Goal: Information Seeking & Learning: Learn about a topic

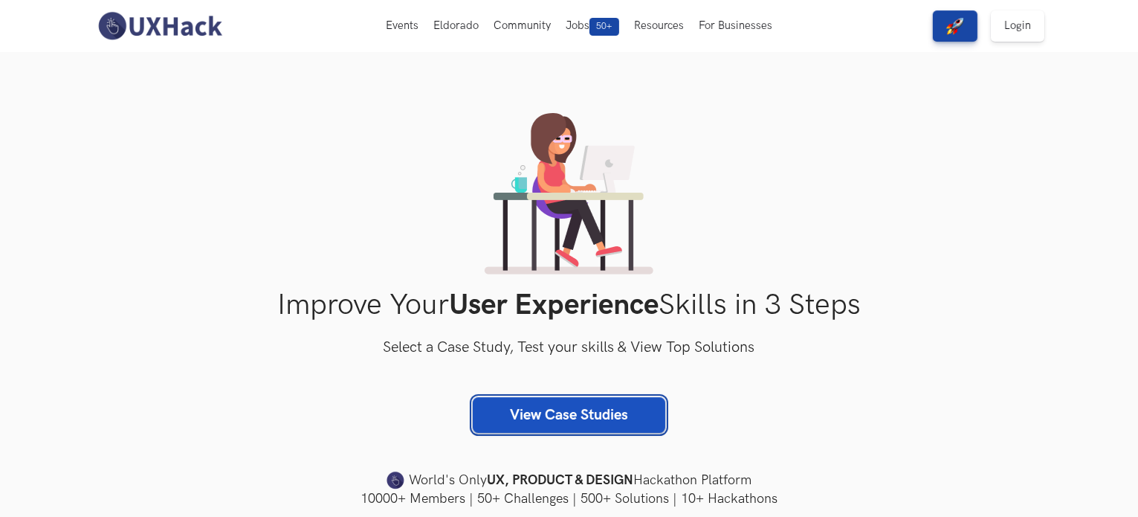
click at [644, 410] on link "View Case Studies" at bounding box center [569, 415] width 193 height 36
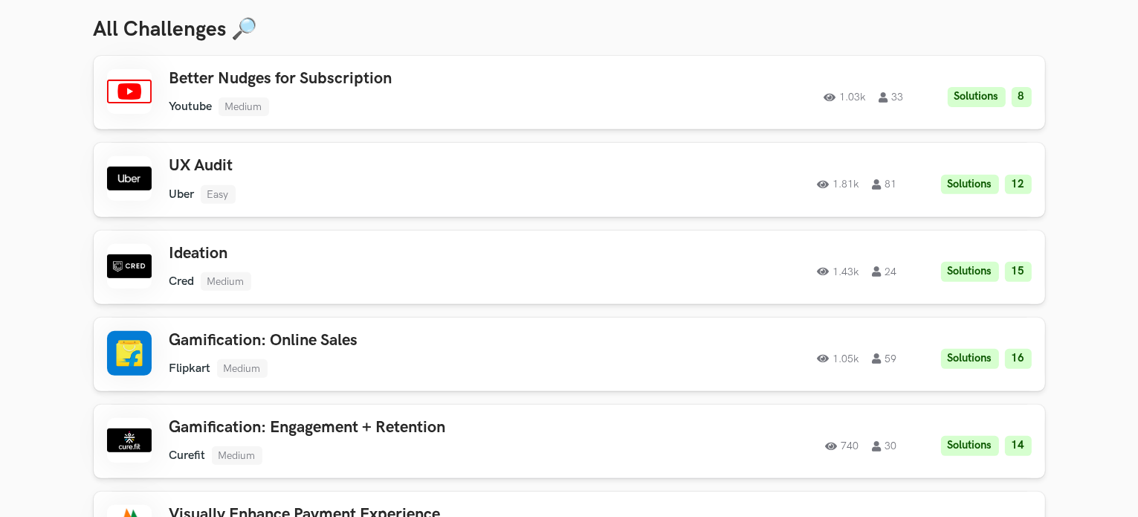
scroll to position [892, 0]
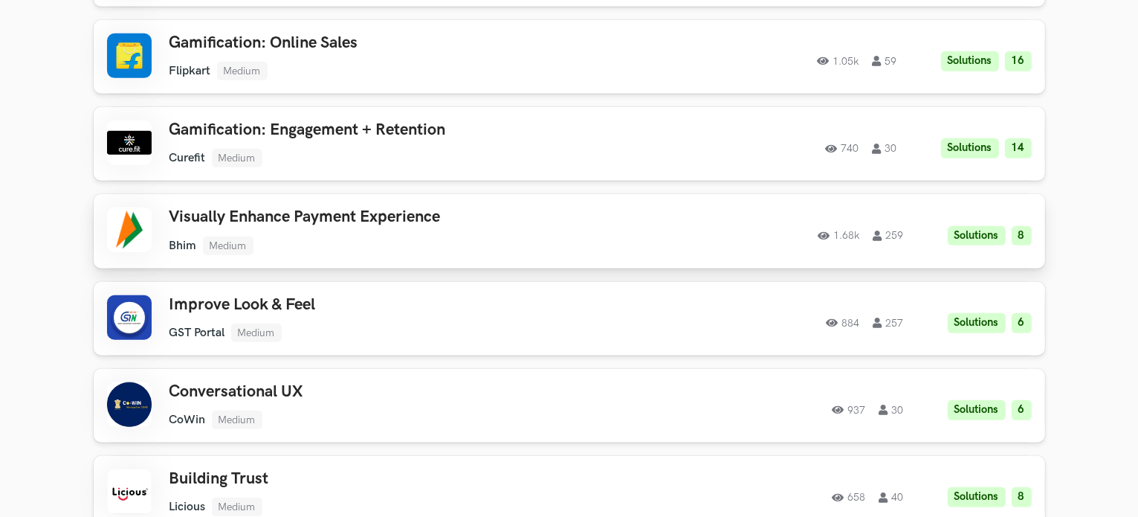
click at [971, 239] on li "Solutions" at bounding box center [977, 236] width 58 height 20
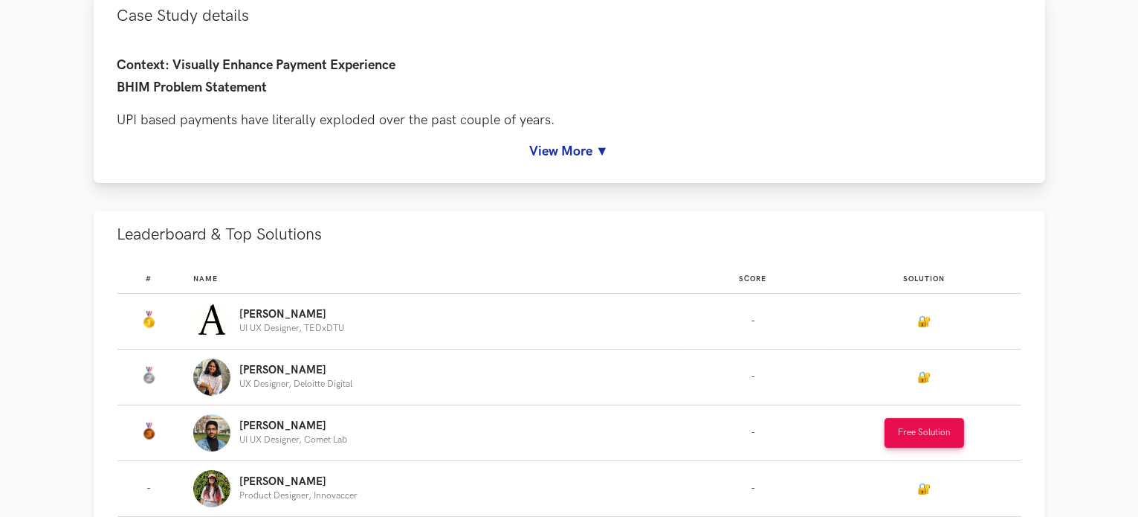
scroll to position [198, 0]
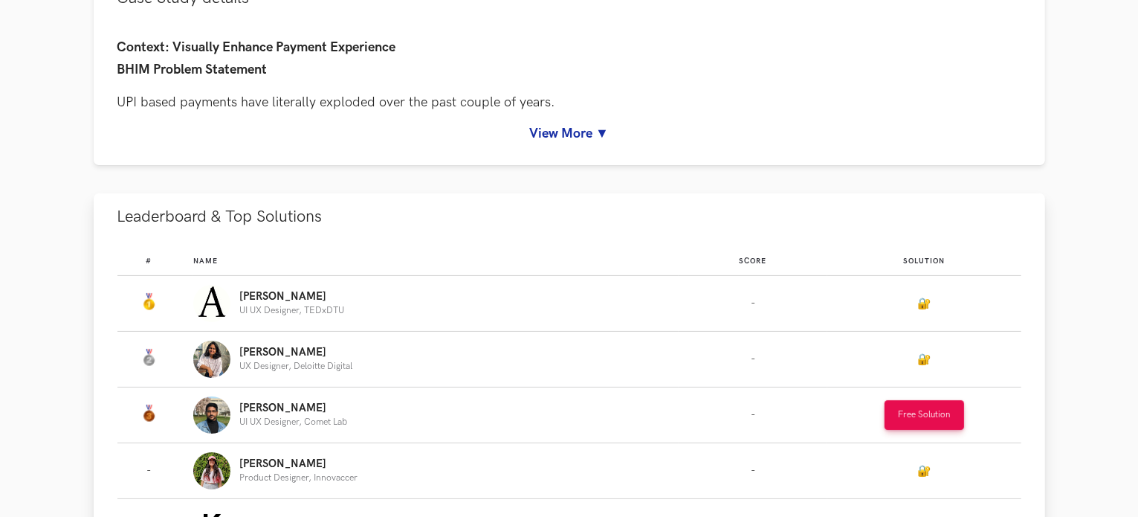
click at [883, 321] on td "🔐" at bounding box center [925, 304] width 194 height 56
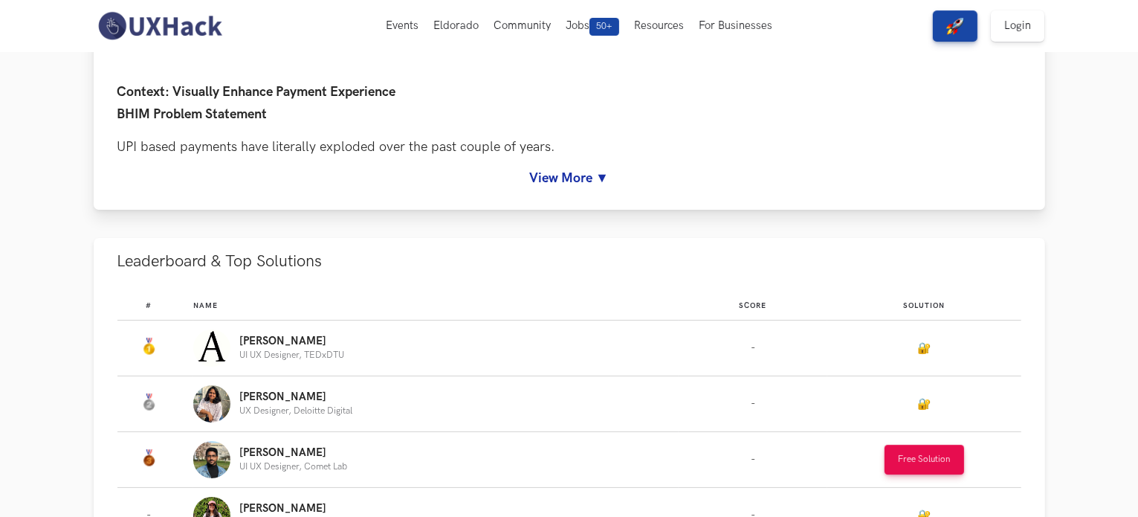
scroll to position [0, 0]
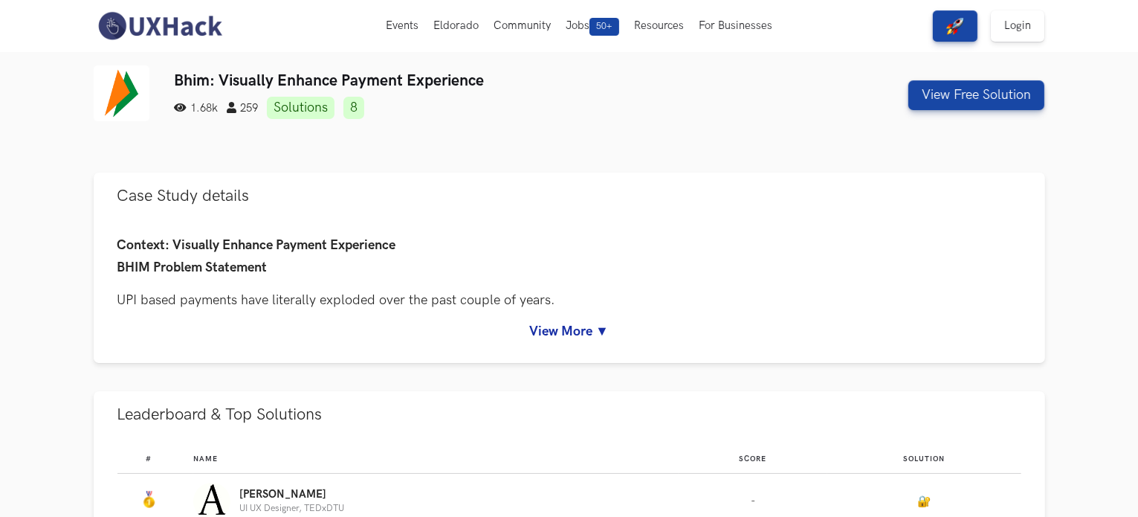
click at [178, 36] on img at bounding box center [160, 25] width 132 height 31
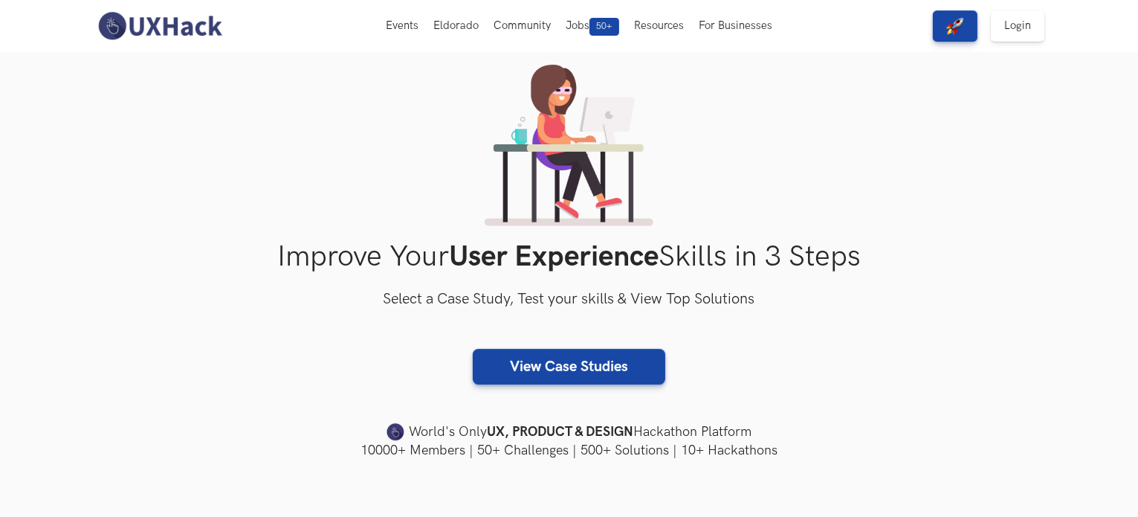
scroll to position [99, 0]
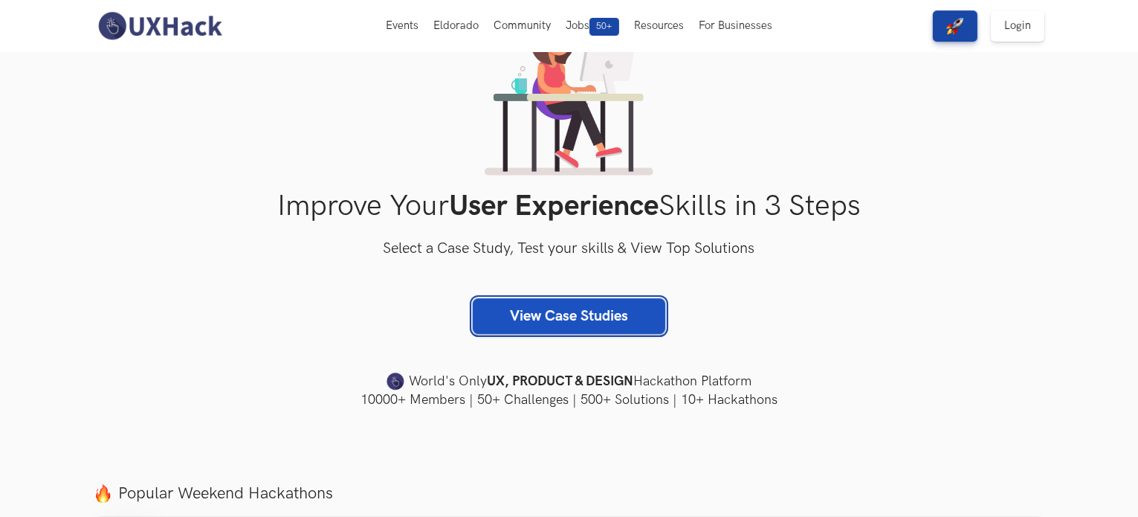
click at [606, 301] on link "View Case Studies" at bounding box center [569, 316] width 193 height 36
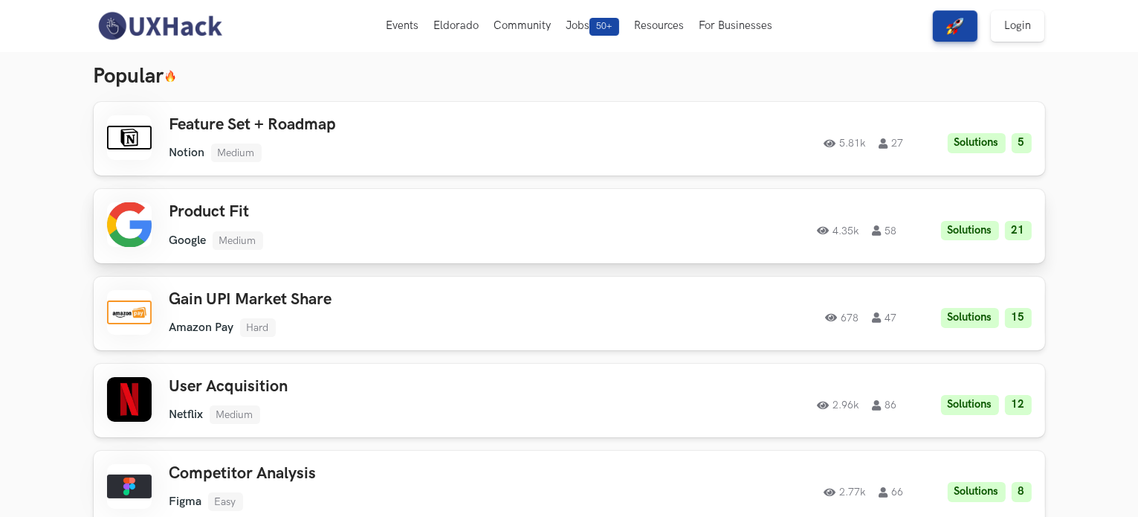
scroll to position [49, 0]
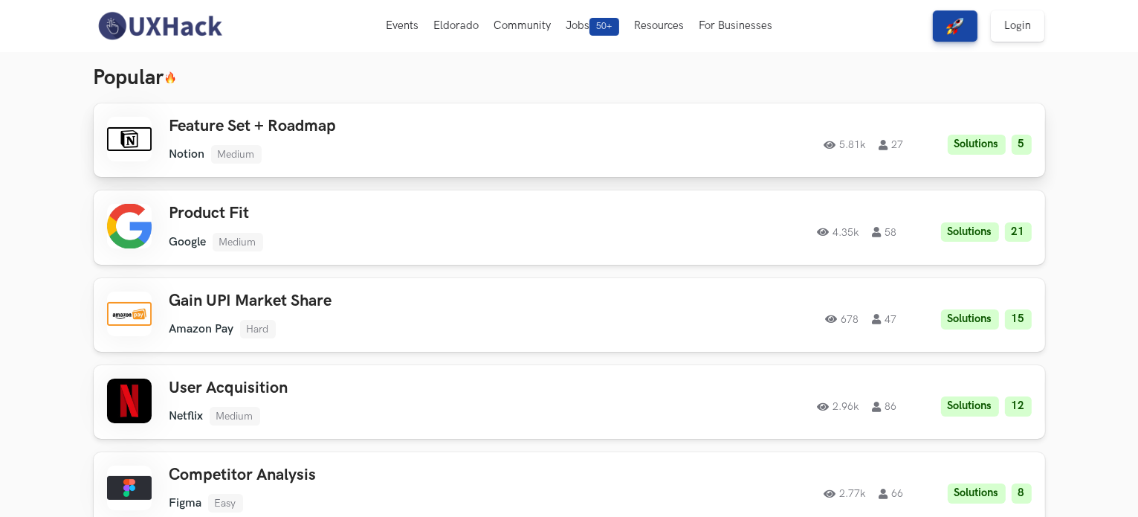
click at [316, 133] on h3 "Feature Set + Roadmap" at bounding box center [381, 126] width 422 height 19
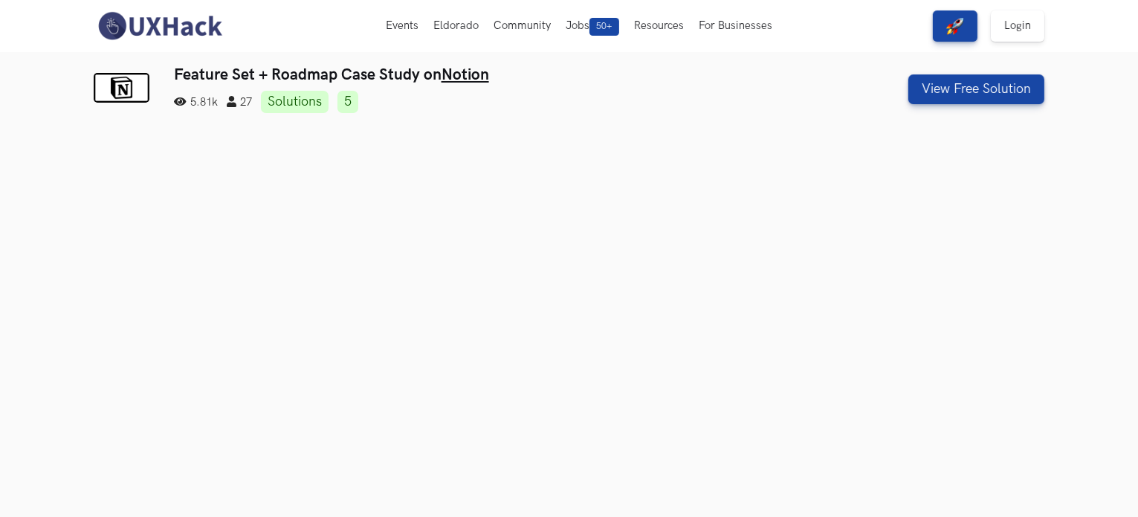
click at [164, 30] on img at bounding box center [160, 25] width 132 height 31
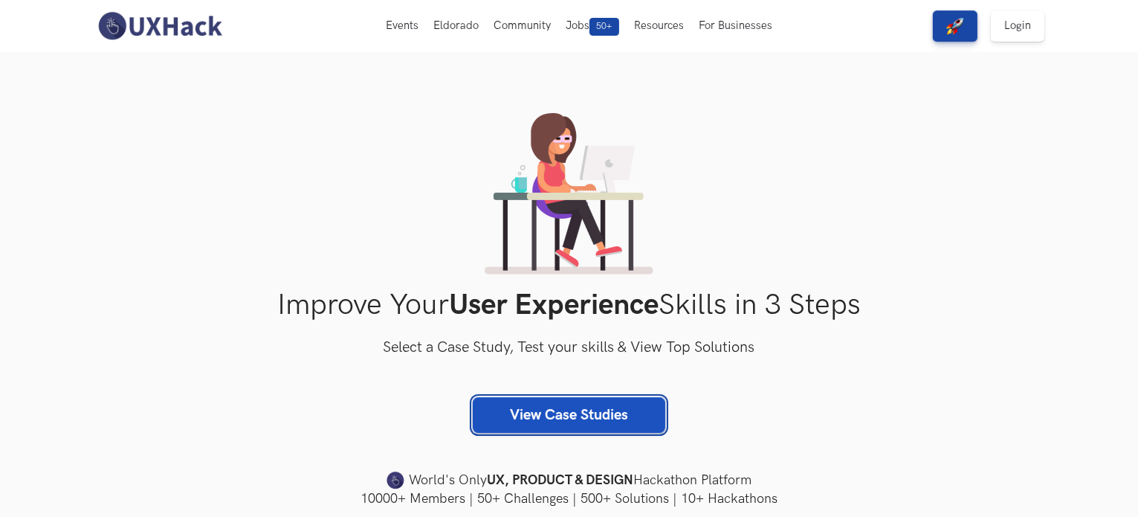
click at [584, 419] on link "View Case Studies" at bounding box center [569, 415] width 193 height 36
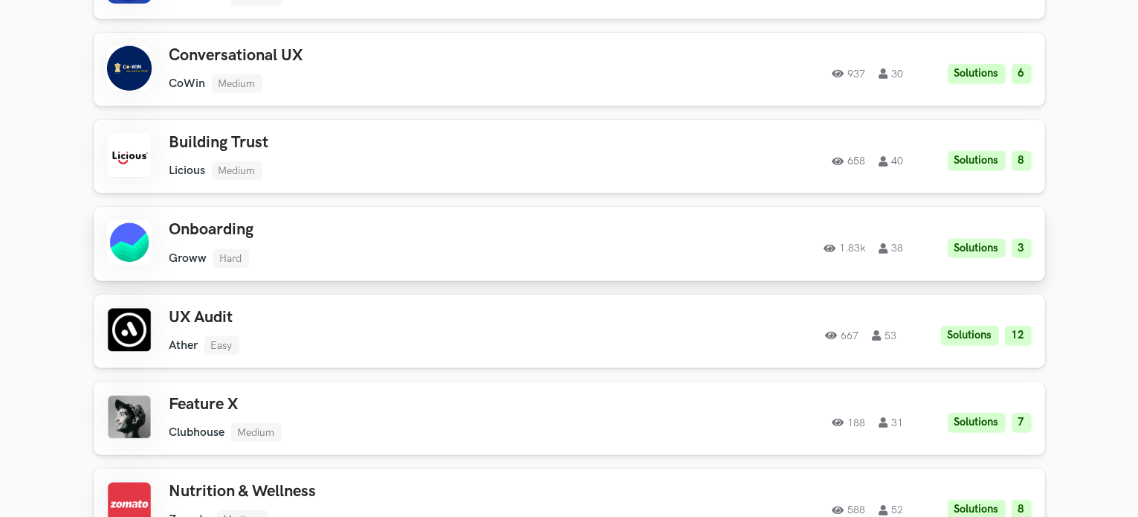
scroll to position [1289, 0]
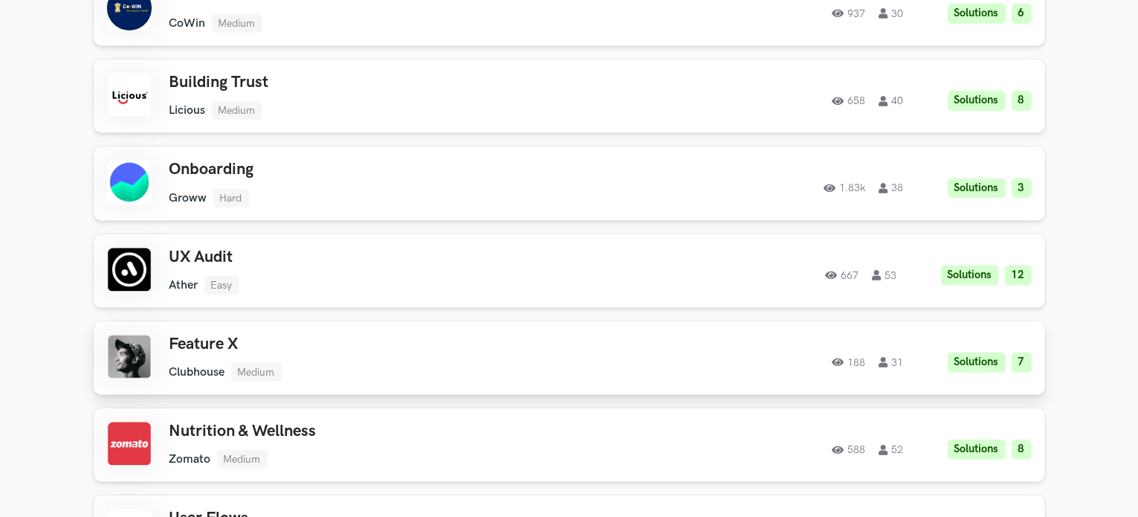
click at [210, 341] on h3 "Feature X" at bounding box center [381, 344] width 422 height 19
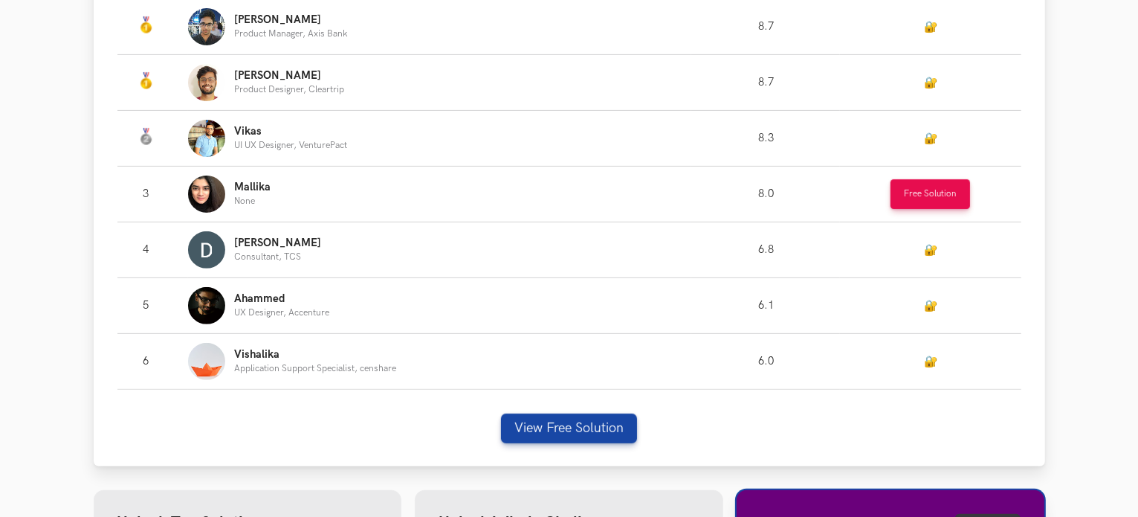
scroll to position [446, 0]
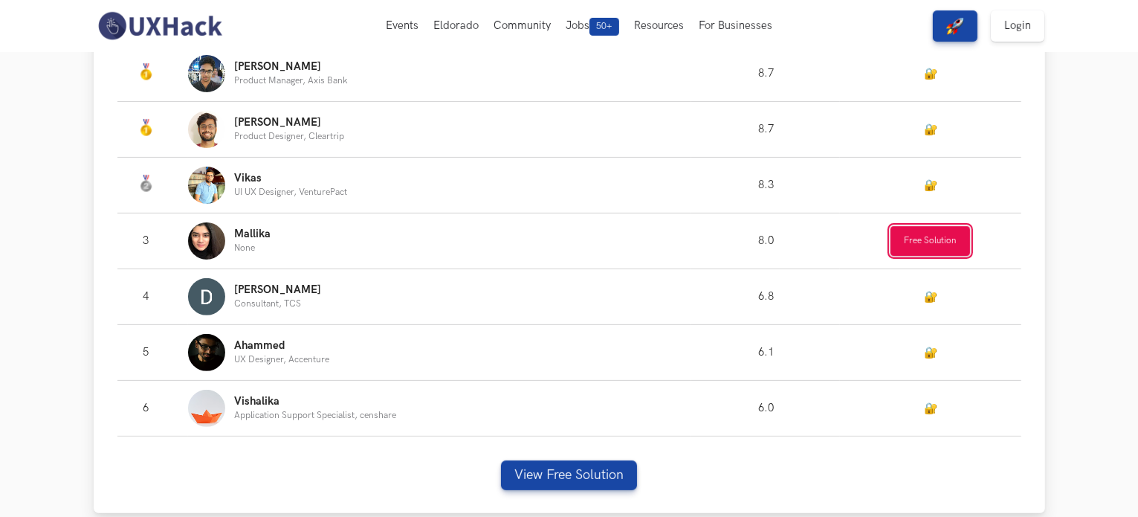
click at [936, 233] on button "Free Solution" at bounding box center [931, 241] width 80 height 30
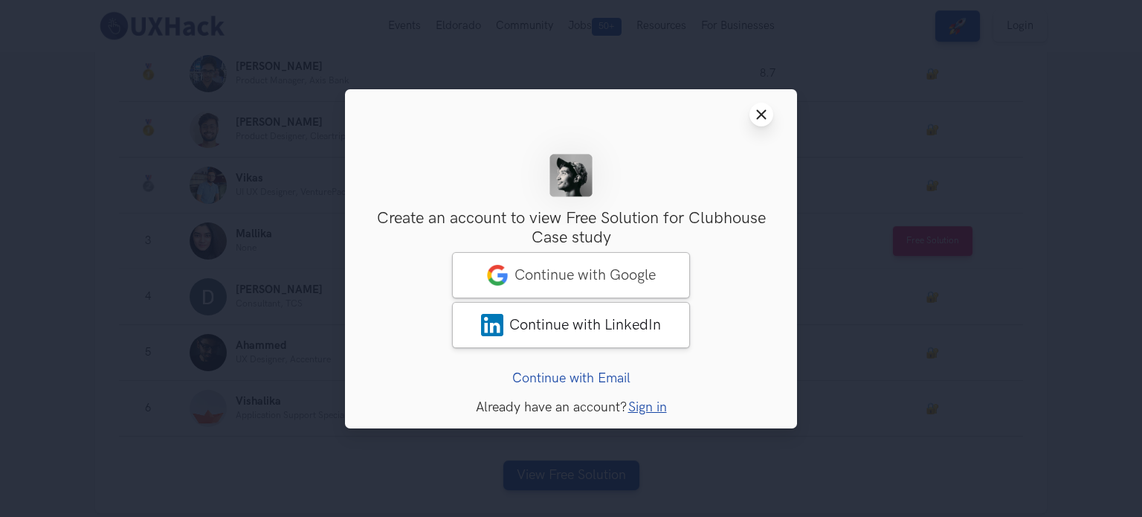
click at [769, 115] on button "Close modal window" at bounding box center [762, 115] width 24 height 24
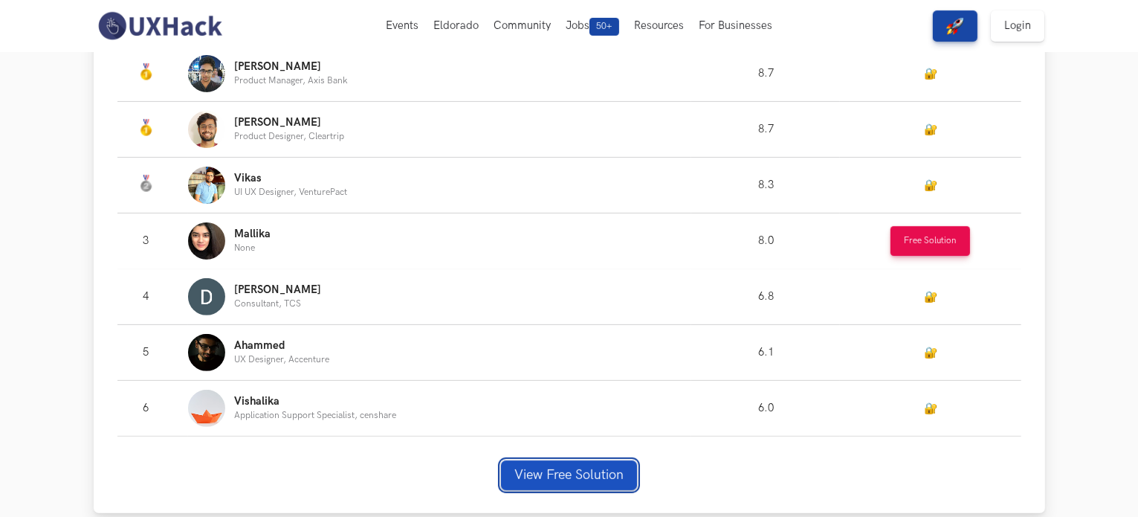
click at [566, 469] on button "View Free Solution" at bounding box center [569, 475] width 136 height 30
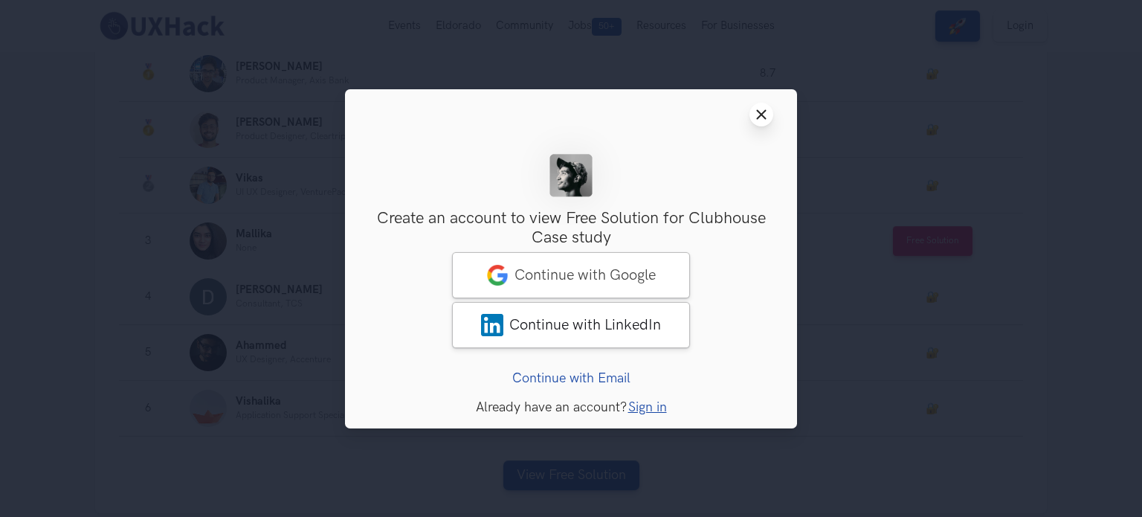
click at [762, 117] on icon "Close modal window" at bounding box center [761, 115] width 12 height 12
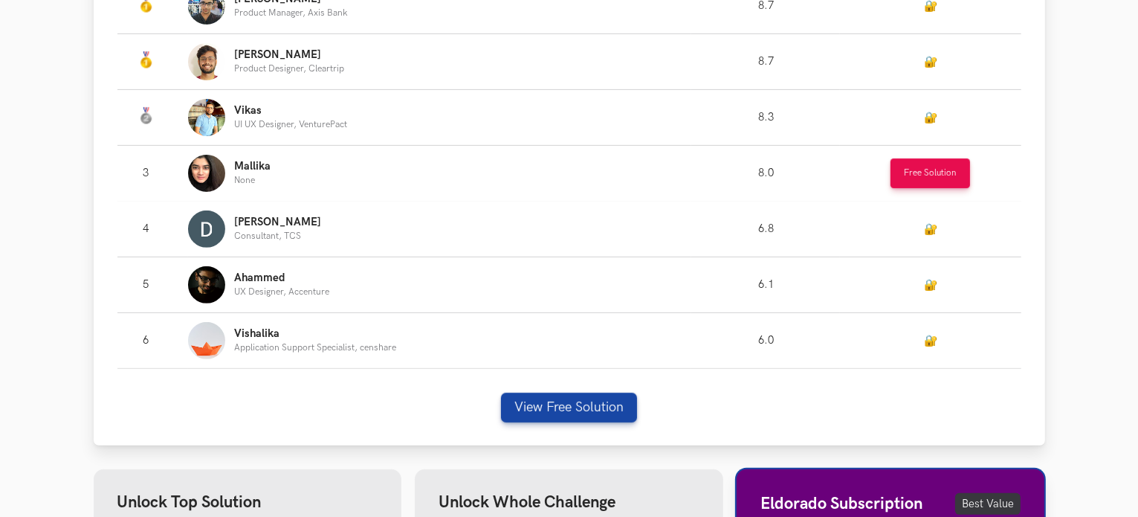
scroll to position [545, 0]
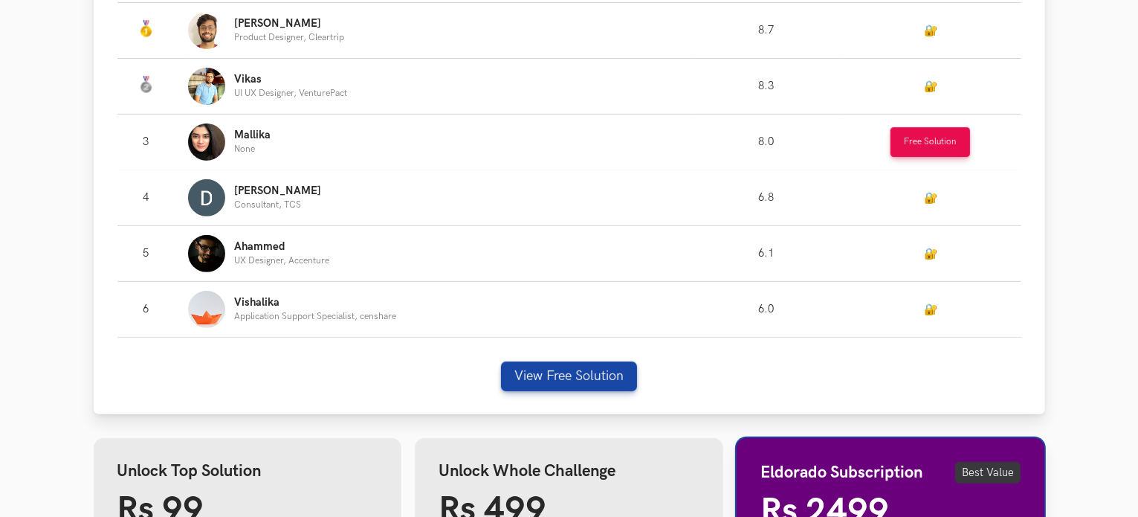
click at [929, 202] on link "🔐" at bounding box center [930, 198] width 13 height 13
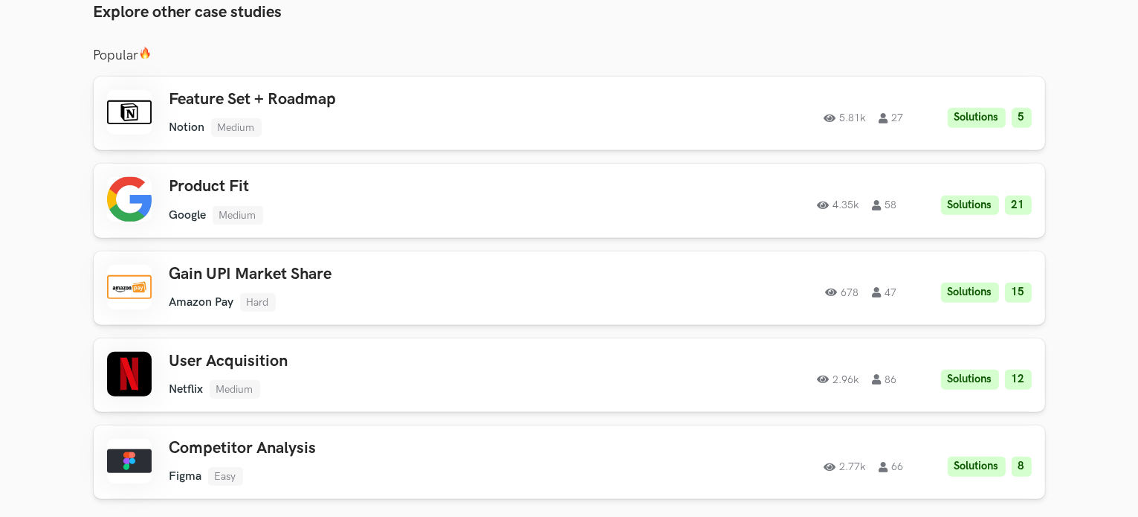
scroll to position [1330, 0]
